Goal: Check status: Check status

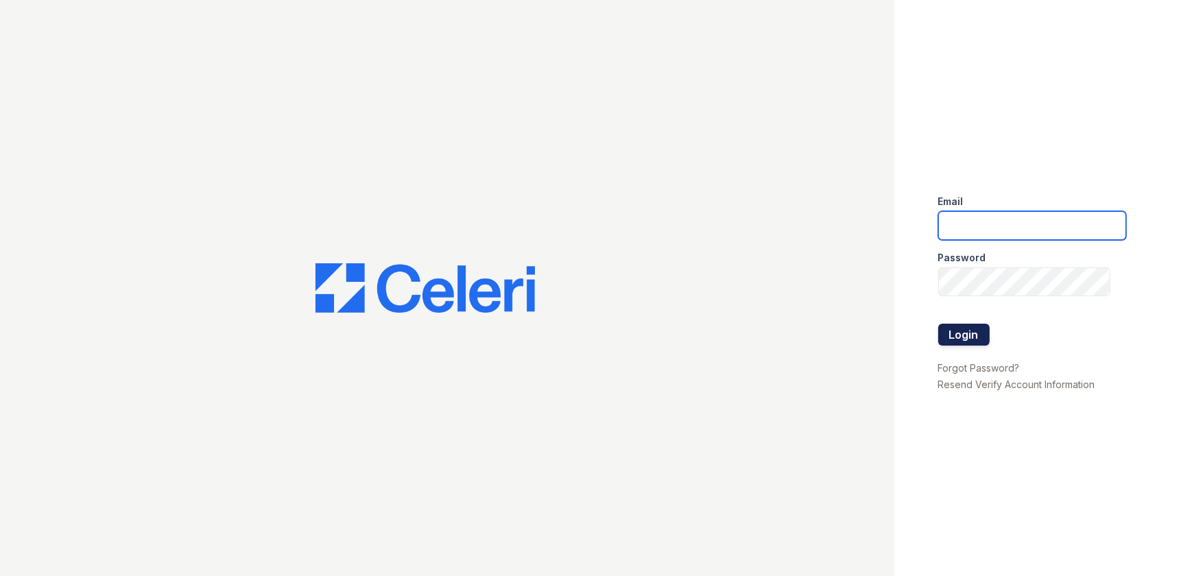
type input "[EMAIL_ADDRESS][DOMAIN_NAME]"
click at [960, 340] on button "Login" at bounding box center [963, 335] width 51 height 22
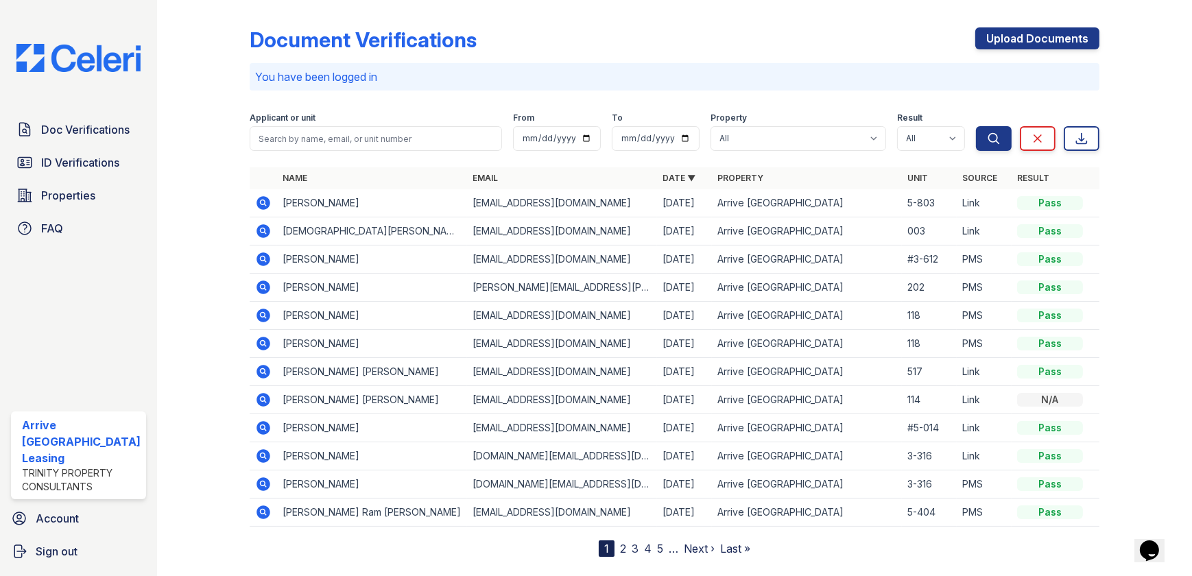
click at [263, 228] on icon at bounding box center [264, 231] width 14 height 14
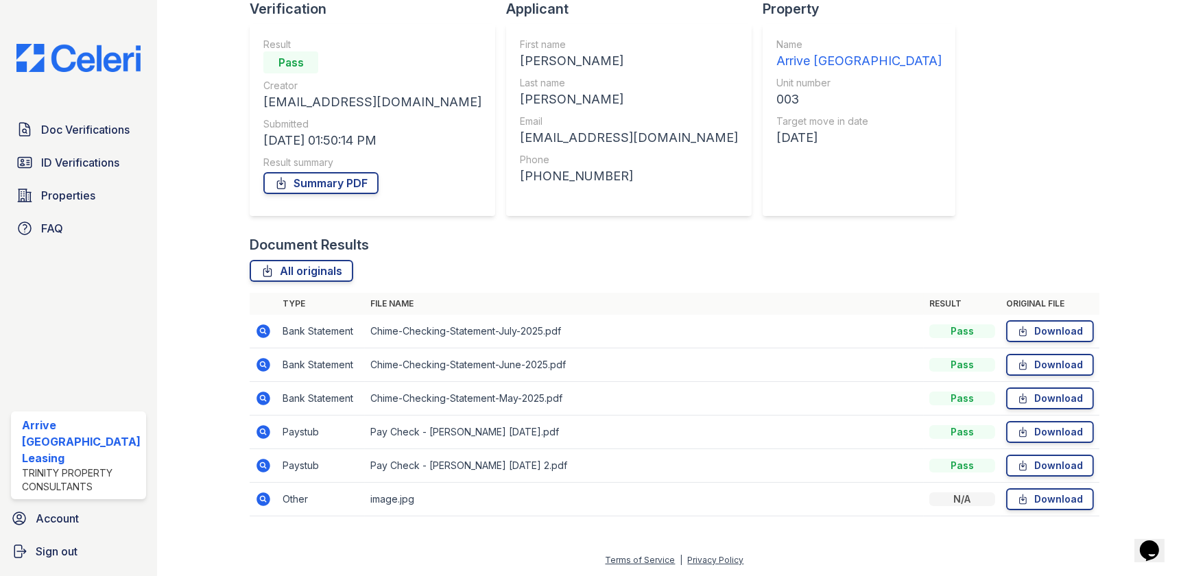
click at [259, 493] on icon at bounding box center [264, 500] width 14 height 14
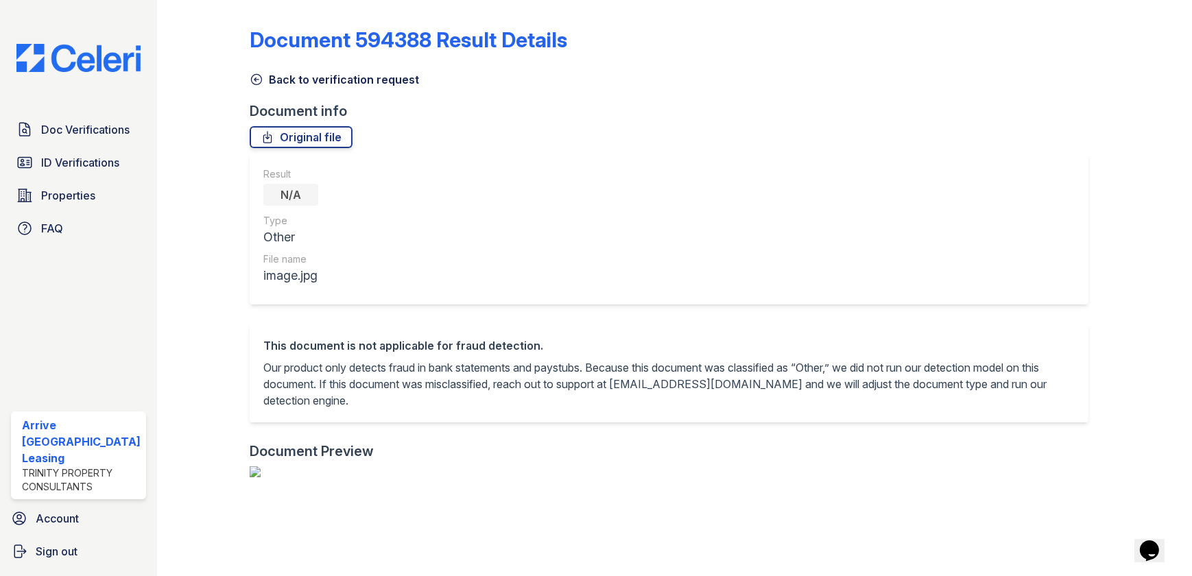
click at [252, 81] on icon at bounding box center [257, 80] width 10 height 10
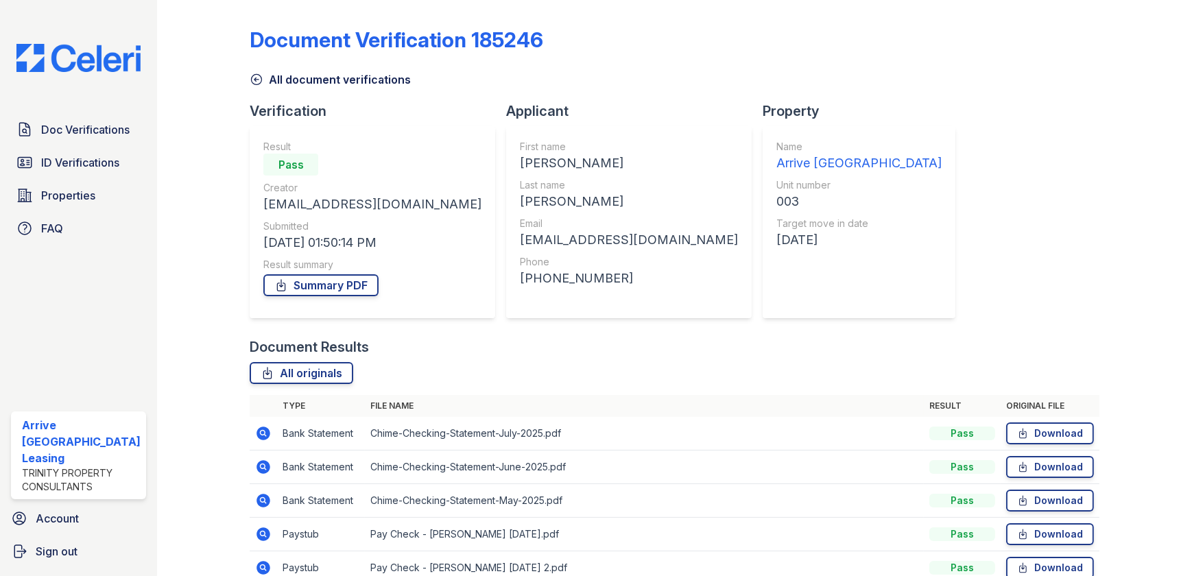
scroll to position [102, 0]
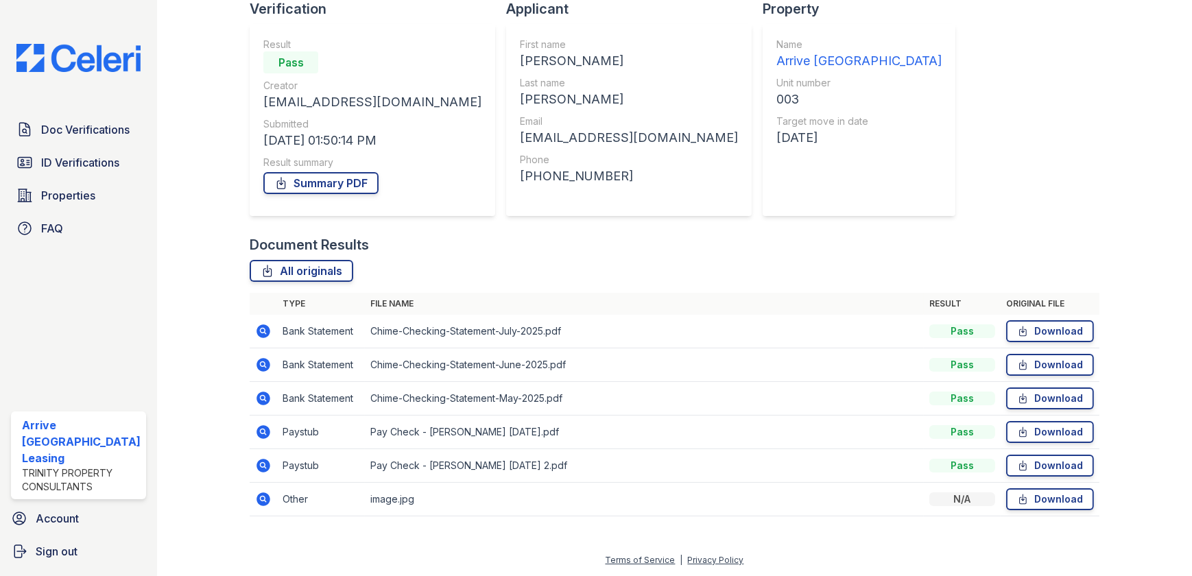
click at [268, 431] on td at bounding box center [263, 433] width 27 height 34
click at [261, 429] on icon at bounding box center [263, 432] width 16 height 16
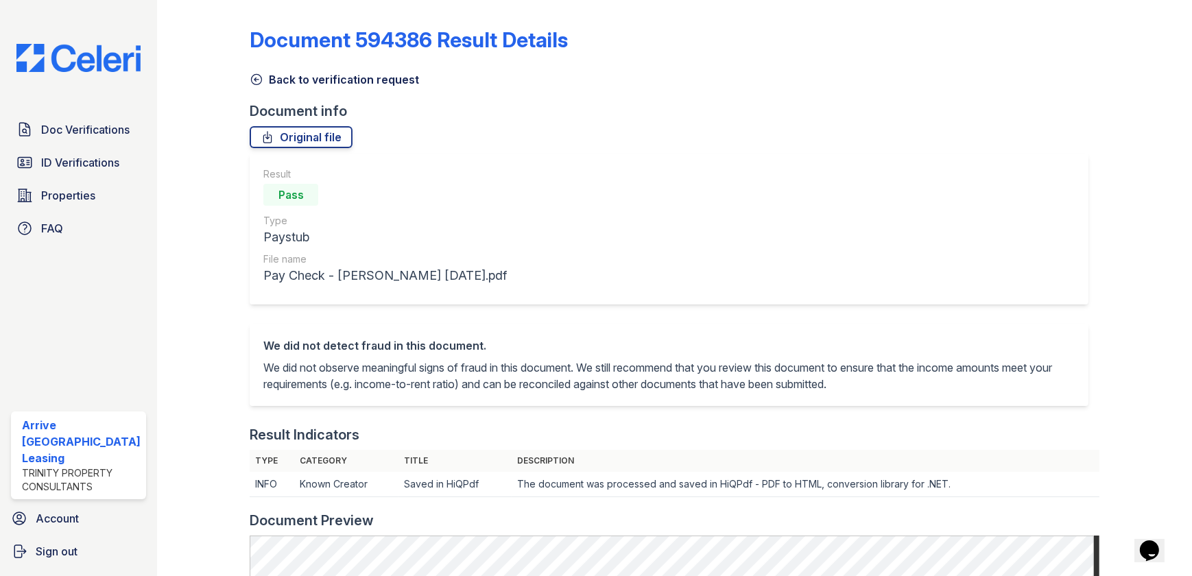
click at [250, 86] on link "Back to verification request" at bounding box center [334, 79] width 169 height 16
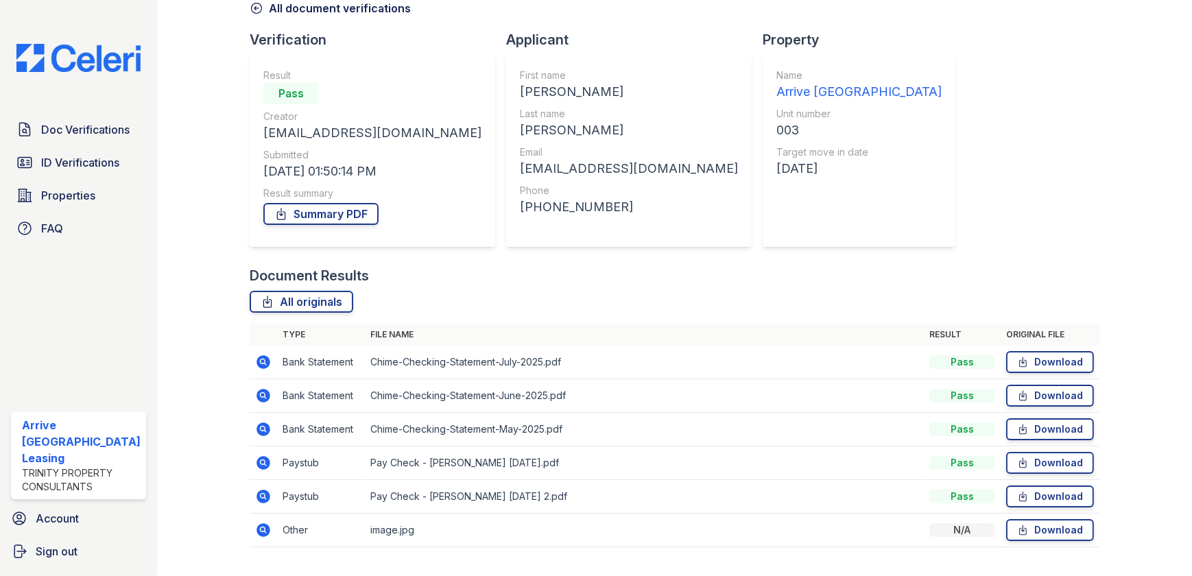
scroll to position [102, 0]
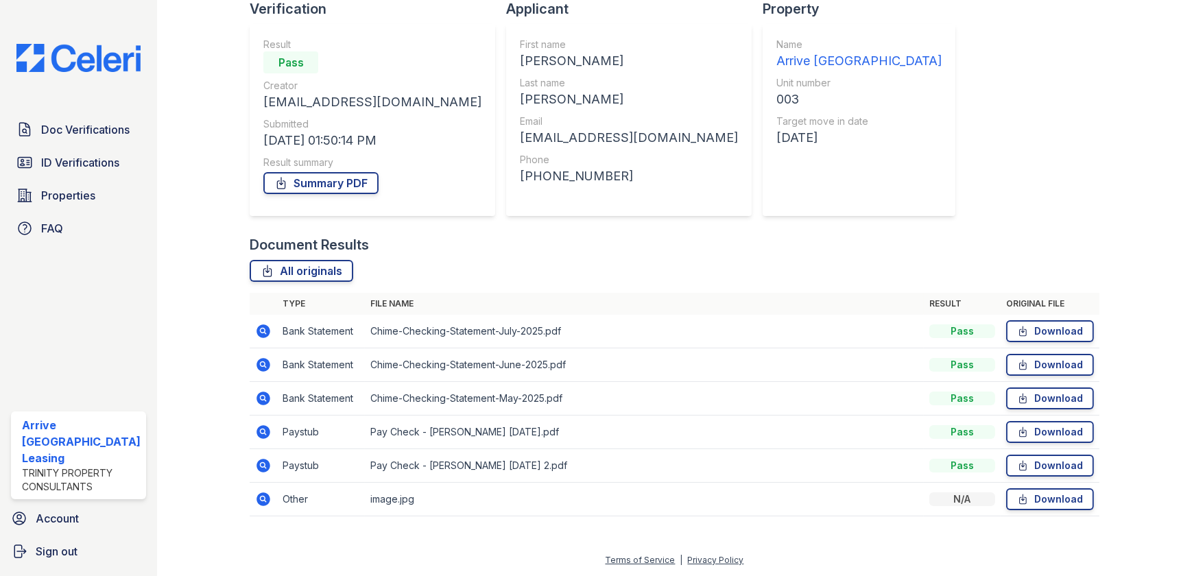
click at [487, 401] on td "Chime-Checking-Statement-May-2025.pdf" at bounding box center [644, 399] width 559 height 34
click at [1001, 398] on td "Download" at bounding box center [1050, 399] width 99 height 34
click at [261, 399] on icon at bounding box center [262, 397] width 3 height 3
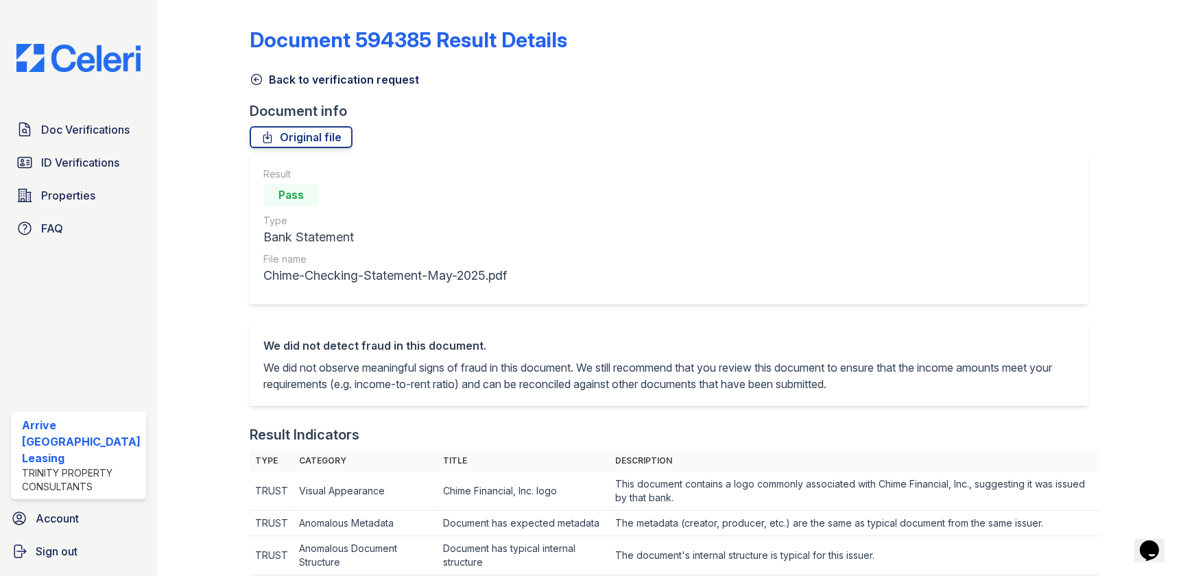
click at [252, 78] on icon at bounding box center [257, 80] width 10 height 10
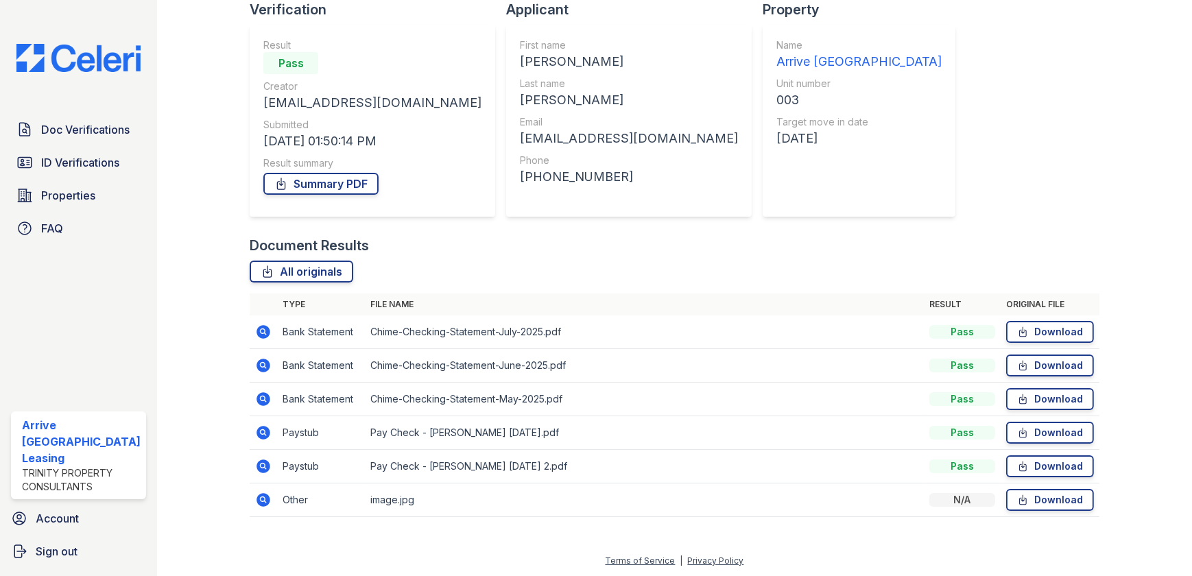
scroll to position [102, 0]
click at [268, 400] on icon at bounding box center [263, 398] width 16 height 16
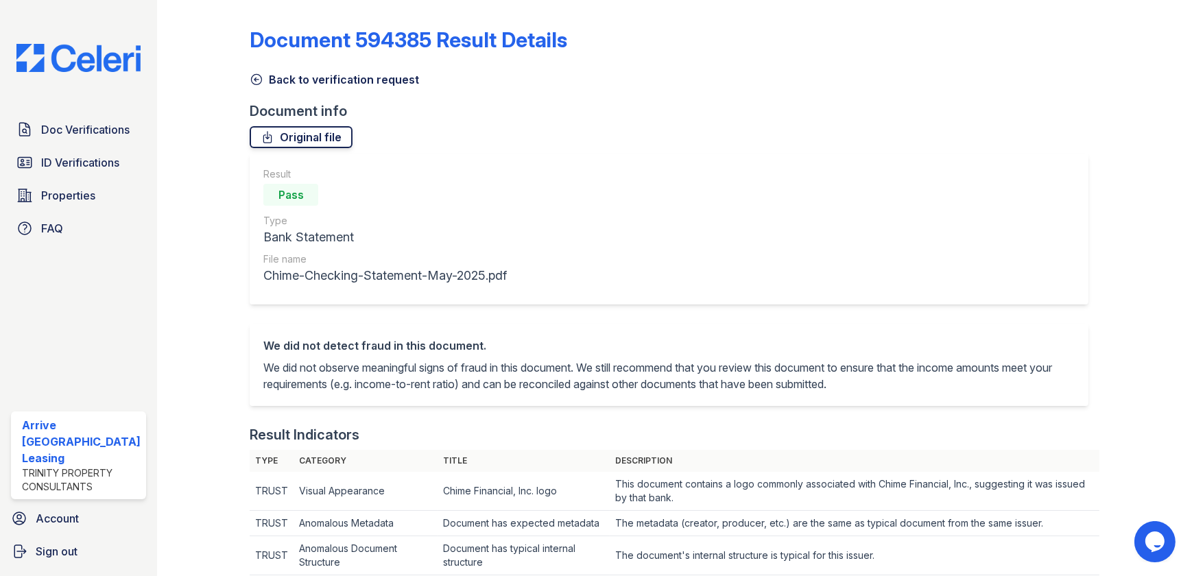
click at [280, 143] on link "Original file" at bounding box center [301, 137] width 103 height 22
click at [250, 78] on icon at bounding box center [257, 80] width 14 height 14
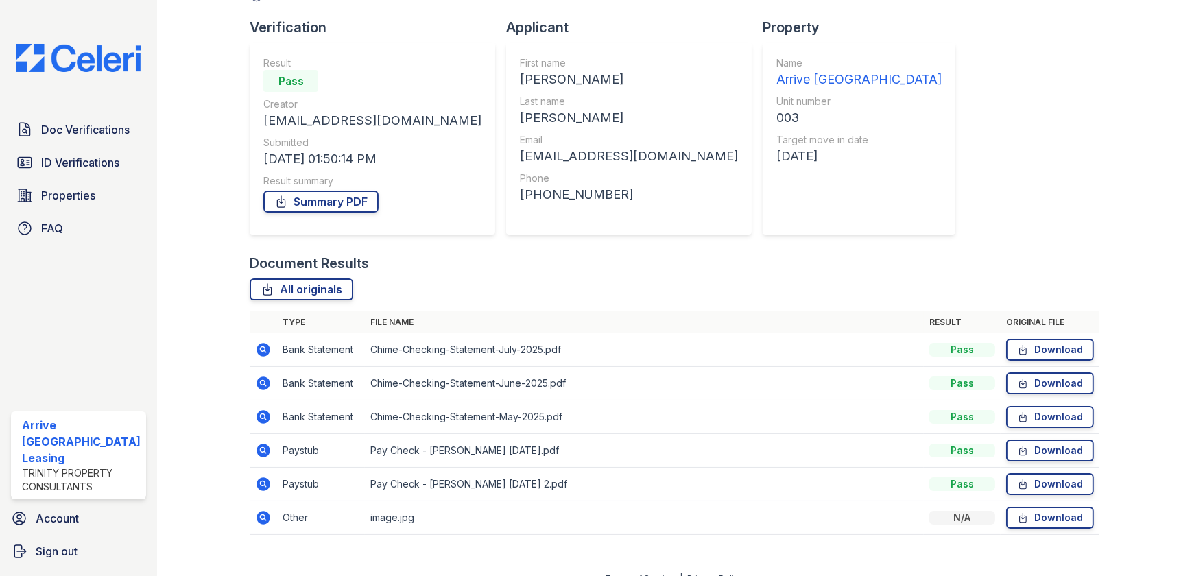
scroll to position [102, 0]
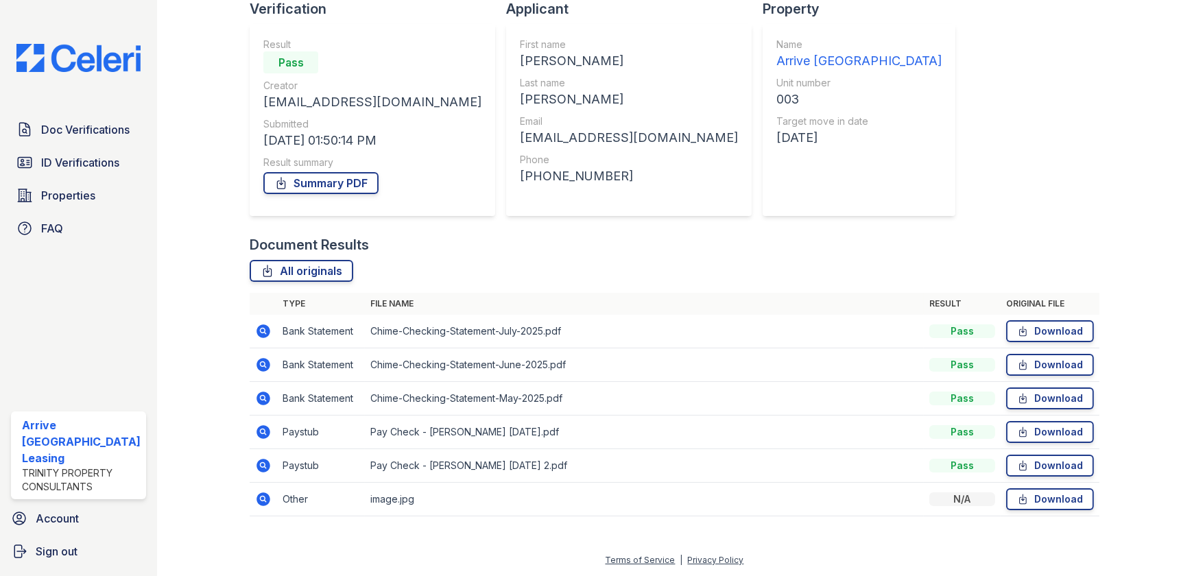
click at [261, 368] on icon at bounding box center [264, 365] width 14 height 14
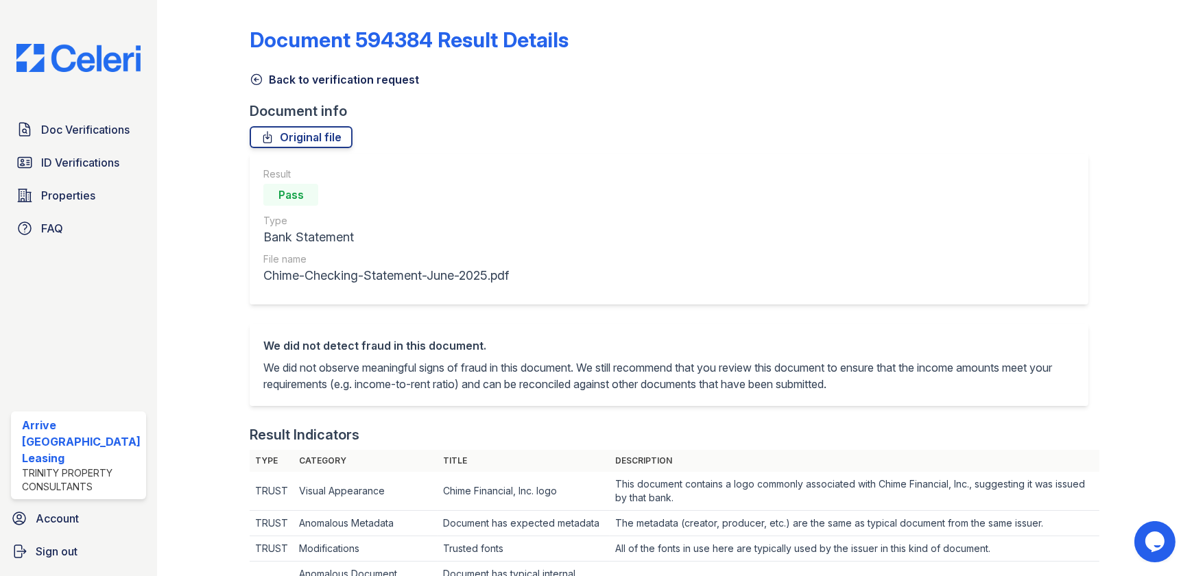
click at [255, 79] on icon at bounding box center [257, 80] width 10 height 10
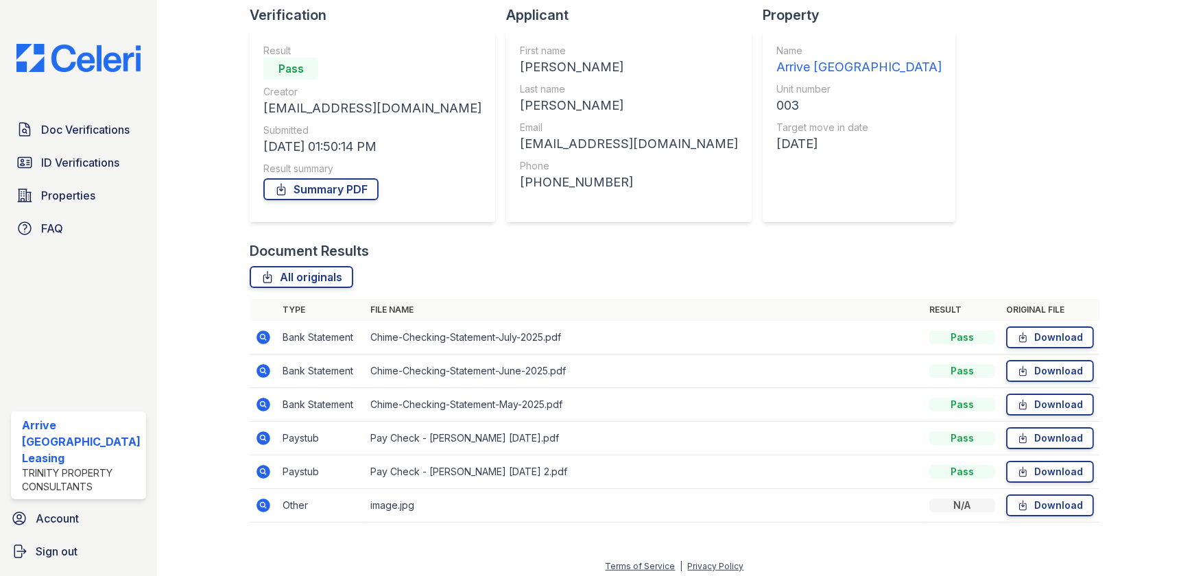
scroll to position [102, 0]
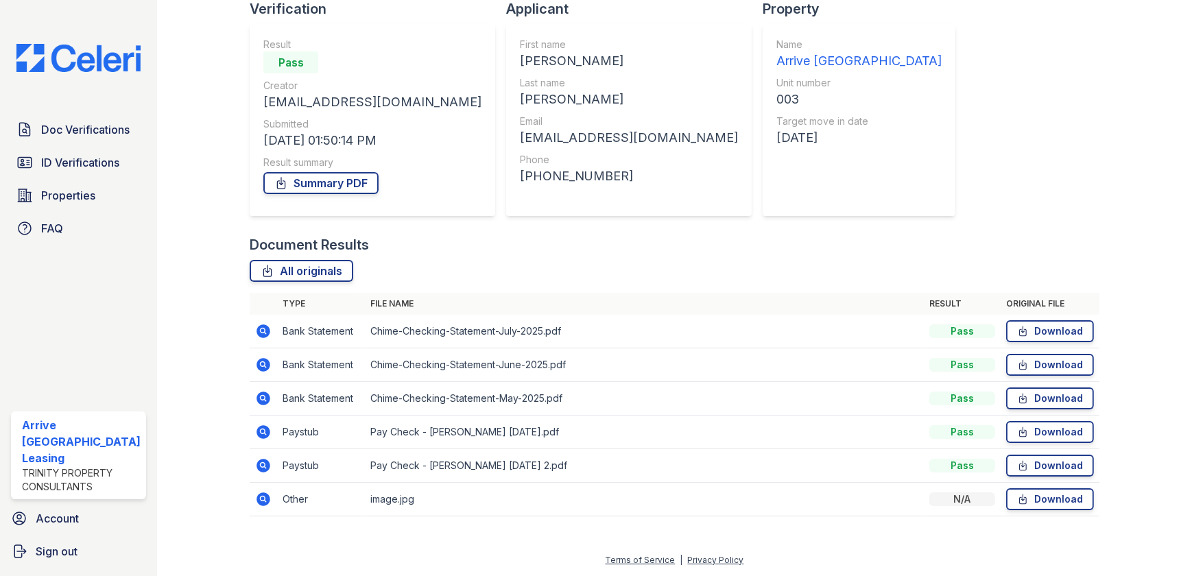
click at [261, 434] on icon at bounding box center [264, 432] width 14 height 14
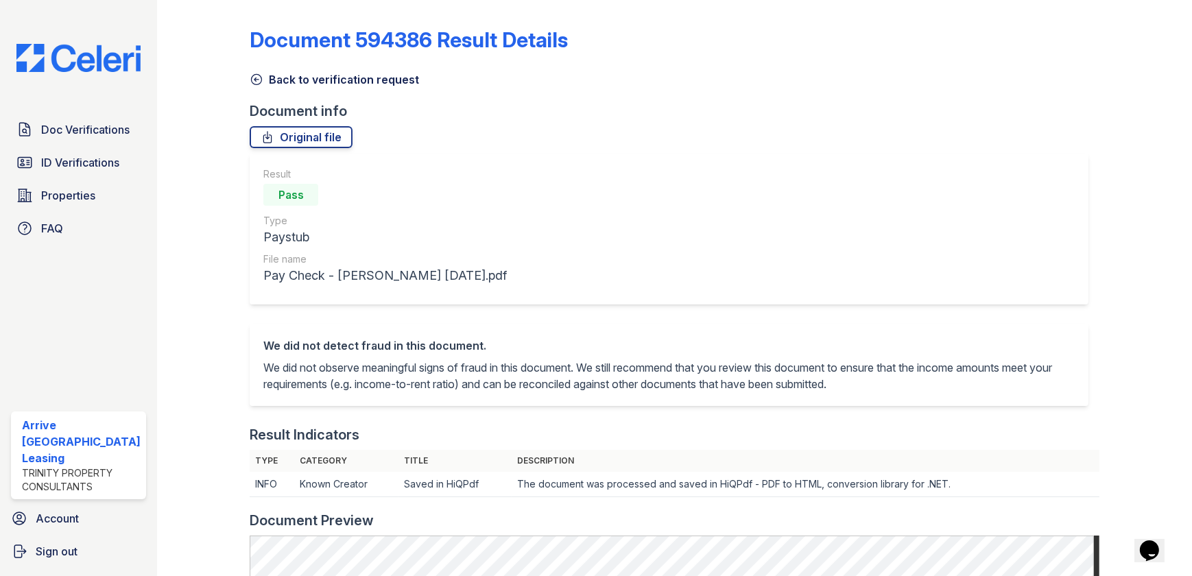
click at [253, 75] on icon at bounding box center [257, 80] width 14 height 14
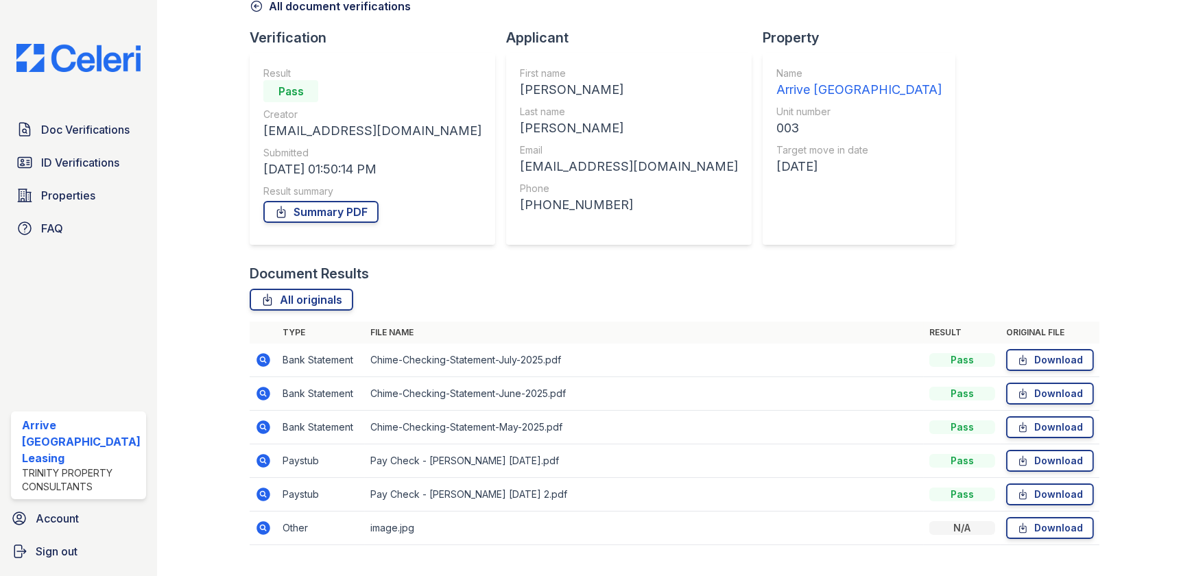
scroll to position [102, 0]
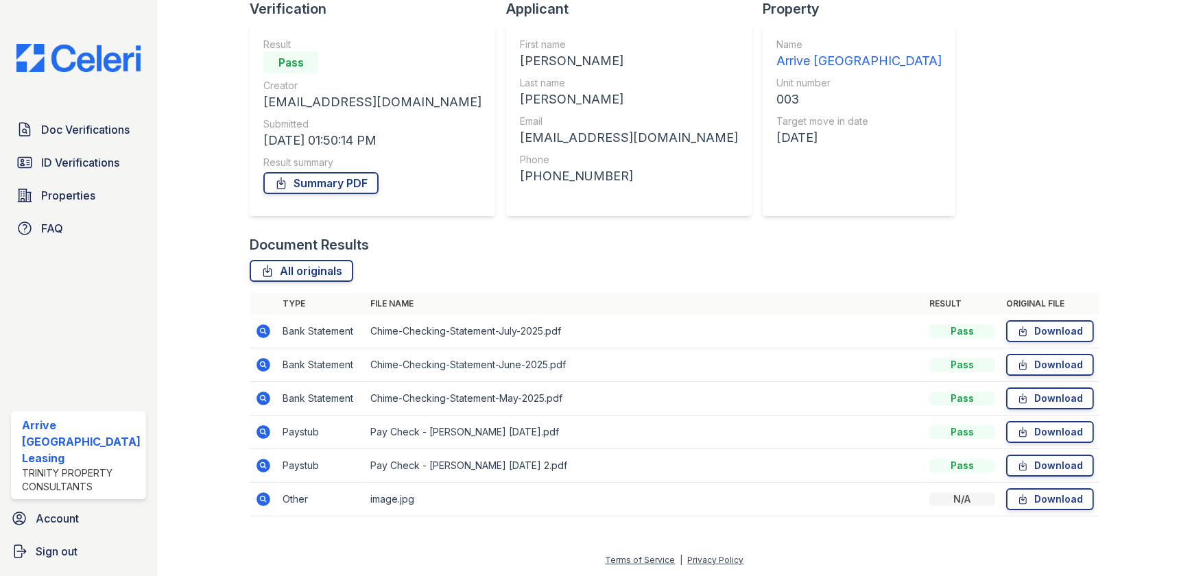
click at [261, 460] on icon at bounding box center [264, 466] width 14 height 14
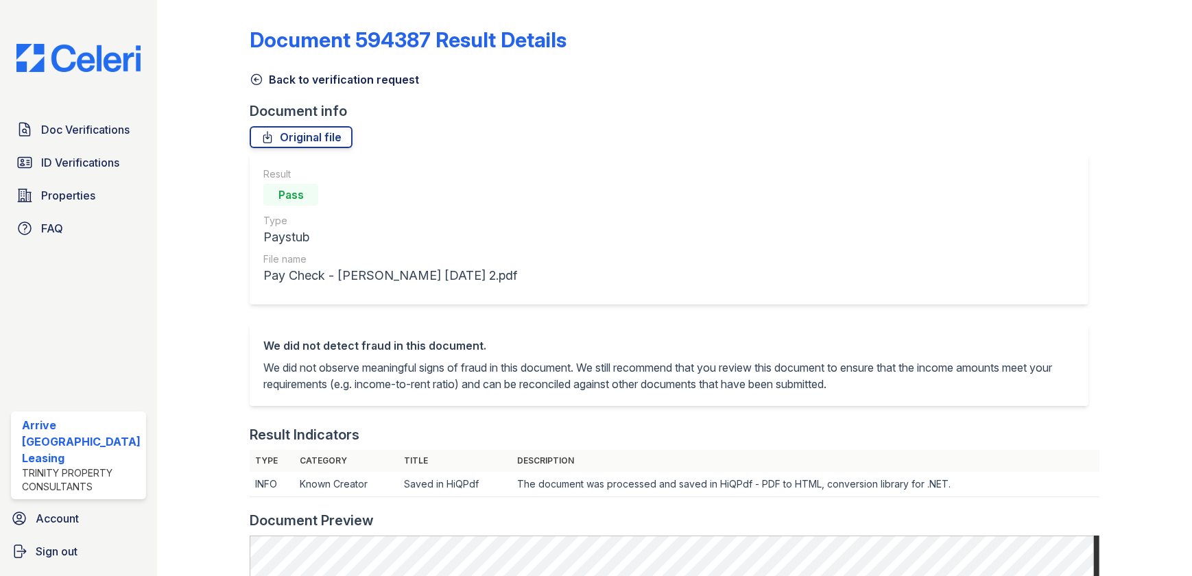
click at [250, 80] on icon at bounding box center [257, 80] width 14 height 14
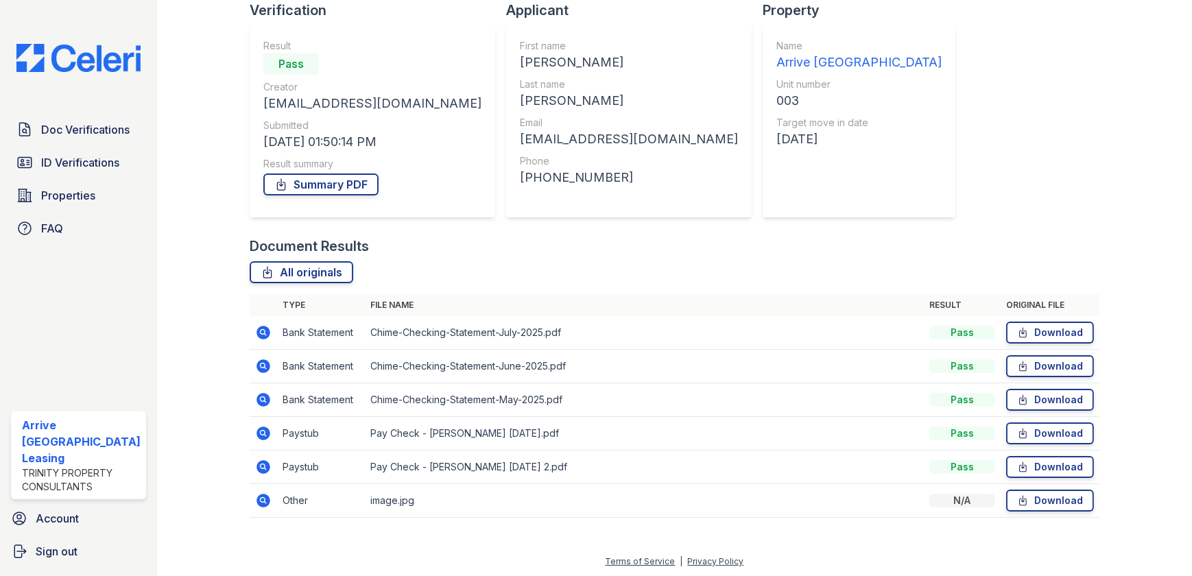
scroll to position [102, 0]
click at [466, 465] on td "Pay Check - [PERSON_NAME] [DATE] 2.pdf" at bounding box center [644, 466] width 559 height 34
click at [261, 435] on icon at bounding box center [264, 432] width 14 height 14
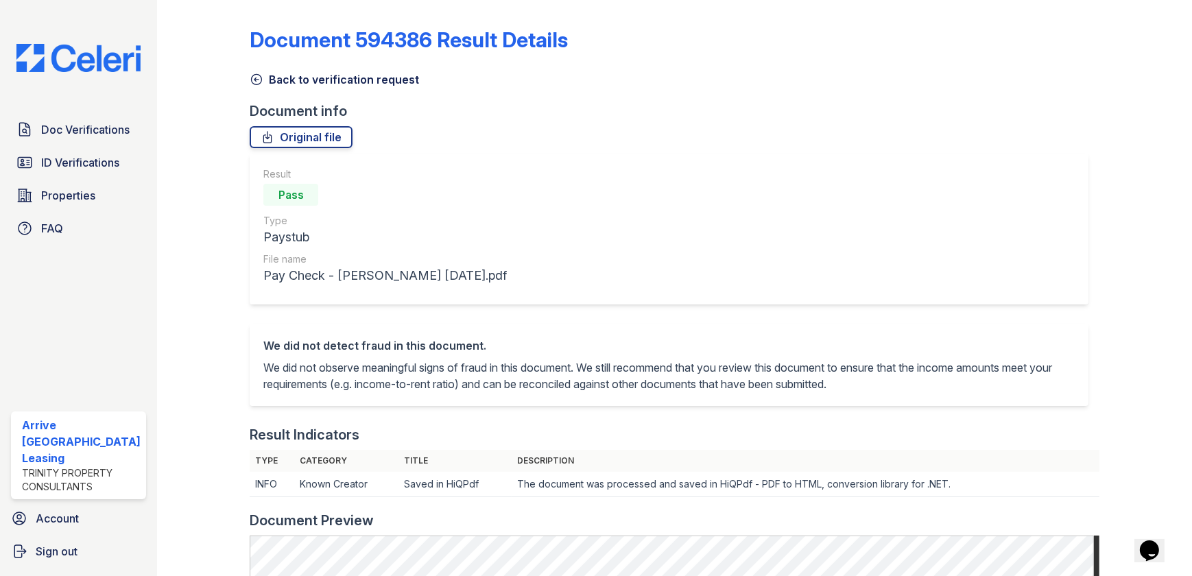
click at [243, 78] on div at bounding box center [214, 558] width 71 height 1106
click at [253, 85] on icon at bounding box center [257, 80] width 14 height 14
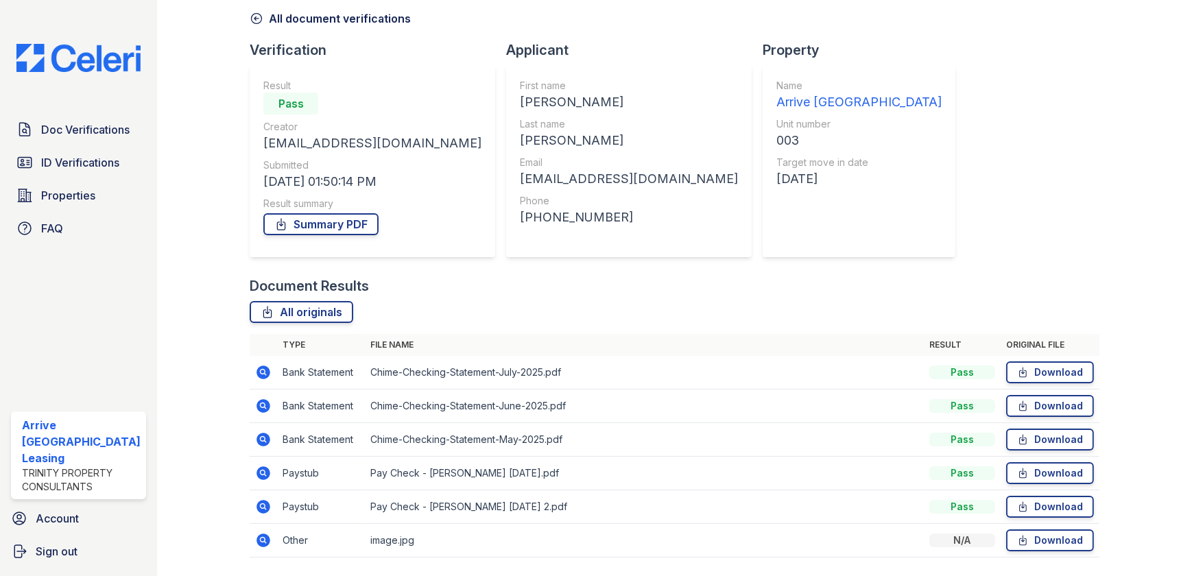
scroll to position [102, 0]
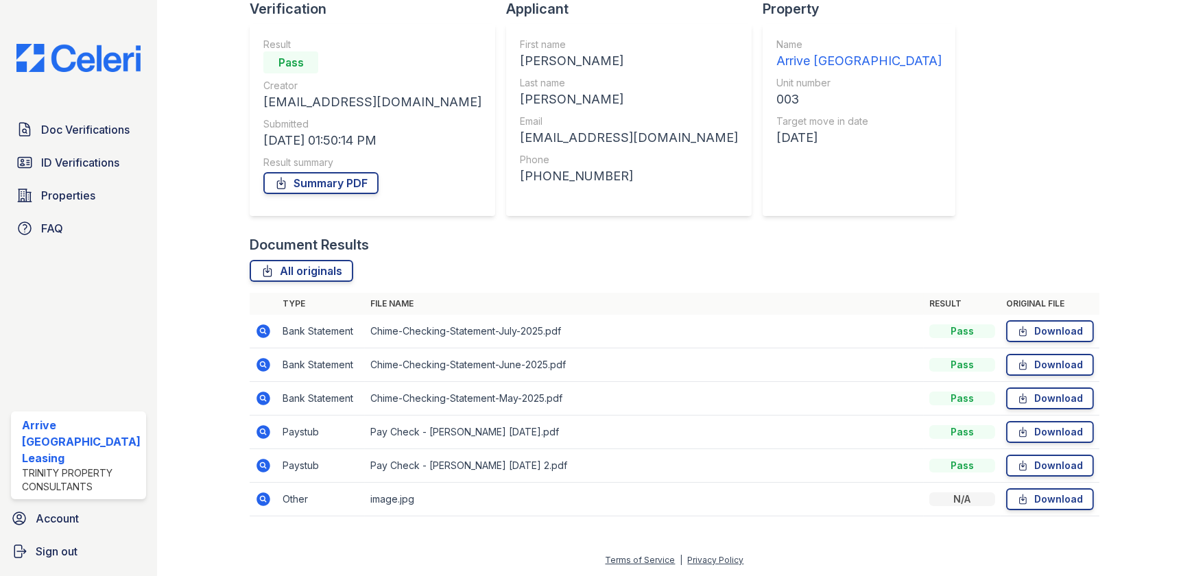
click at [451, 469] on td "Pay Check - Kristen Cooper 7-30-2025 2.pdf" at bounding box center [644, 466] width 559 height 34
click at [258, 472] on icon at bounding box center [263, 466] width 16 height 16
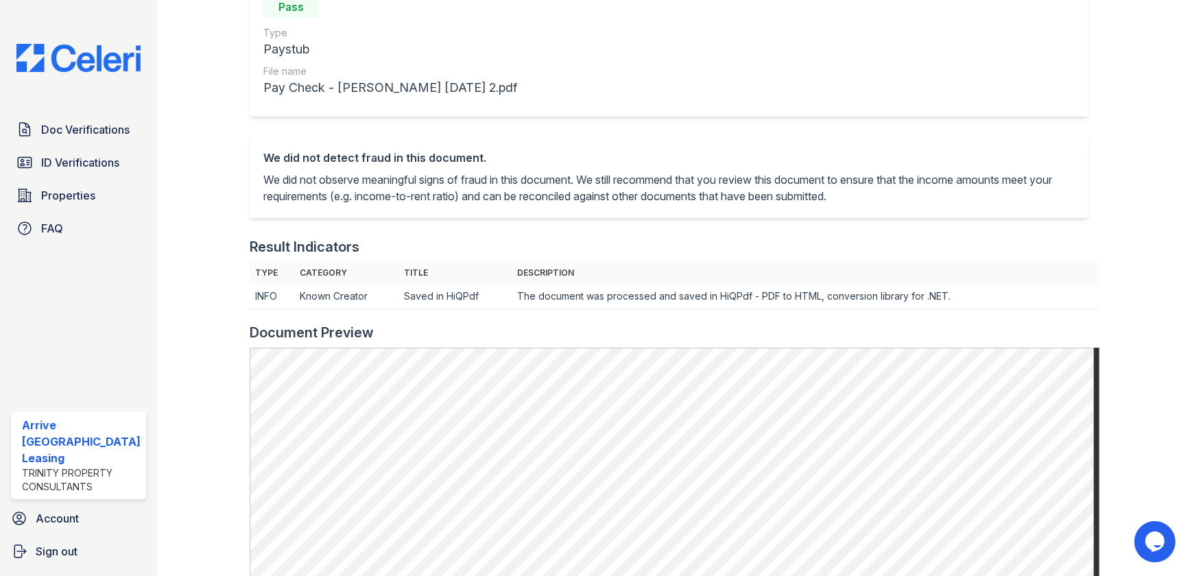
scroll to position [83, 0]
